Goal: Navigation & Orientation: Go to known website

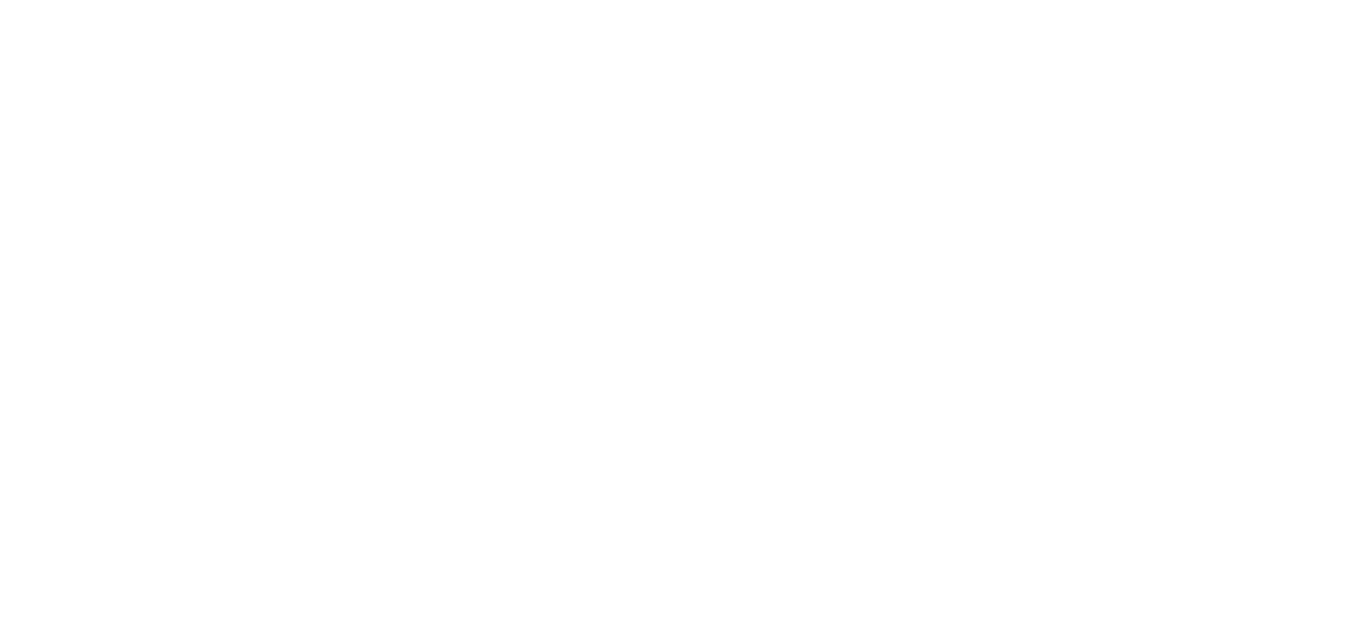
click at [391, 157] on div at bounding box center [686, 315] width 1372 height 631
click at [430, 105] on div at bounding box center [686, 315] width 1372 height 631
